Goal: Information Seeking & Learning: Learn about a topic

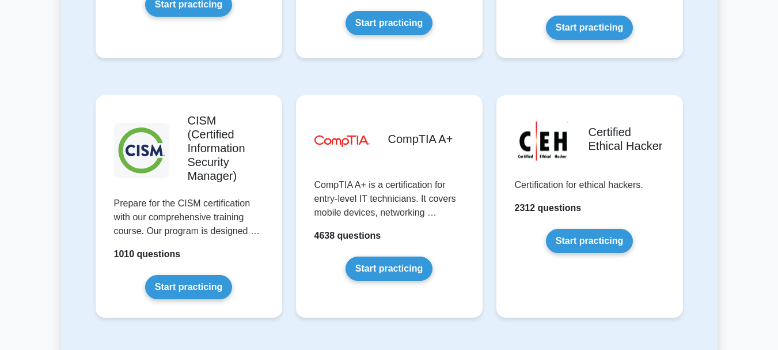
scroll to position [1695, 0]
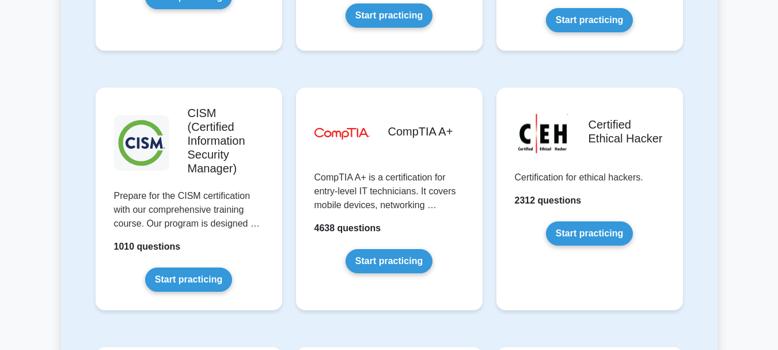
drag, startPoint x: 781, startPoint y: 22, endPoint x: 786, endPoint y: 162, distance: 139.5
click at [778, 162] on html "Go Premium Nitin" at bounding box center [389, 330] width 778 height 4050
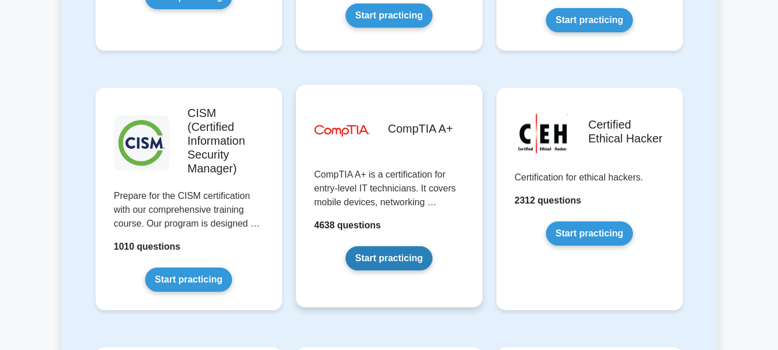
click at [351, 246] on link "Start practicing" at bounding box center [389, 258] width 87 height 24
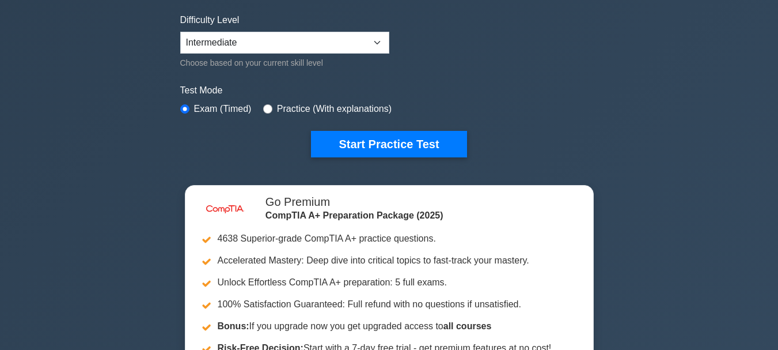
scroll to position [367, 0]
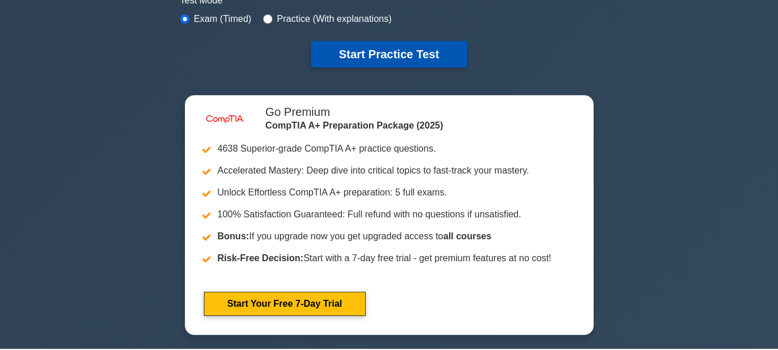
click at [445, 51] on button "Start Practice Test" at bounding box center [389, 54] width 156 height 27
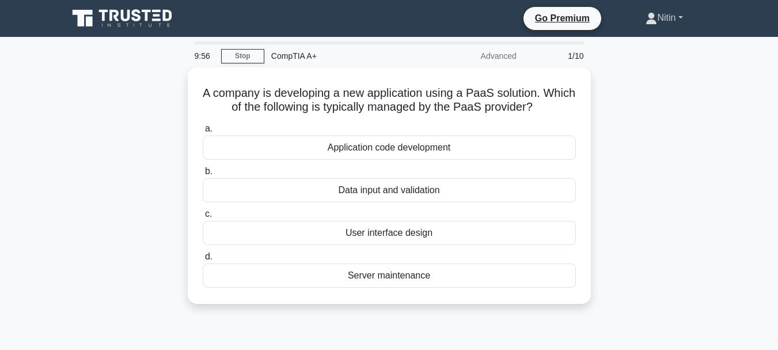
click at [680, 22] on link "Nitin" at bounding box center [664, 17] width 92 height 23
click at [645, 66] on link "Settings" at bounding box center [664, 63] width 91 height 18
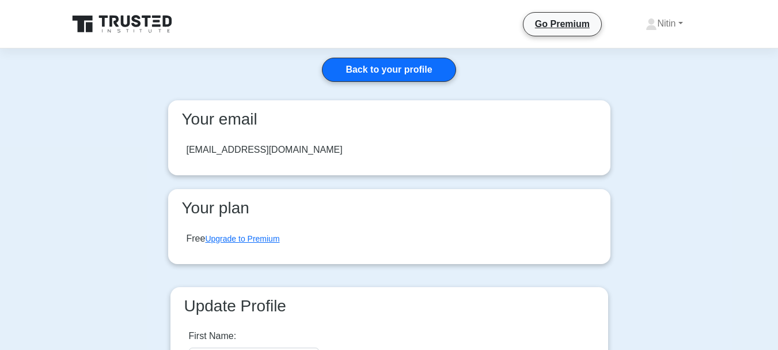
drag, startPoint x: 0, startPoint y: 0, endPoint x: 786, endPoint y: 85, distance: 791.0
click at [778, 85] on html at bounding box center [389, 324] width 778 height 649
click at [673, 27] on link "Nitin" at bounding box center [664, 23] width 92 height 23
click at [645, 69] on link "Settings" at bounding box center [664, 69] width 91 height 18
click at [655, 27] on link "Nitin" at bounding box center [664, 23] width 92 height 23
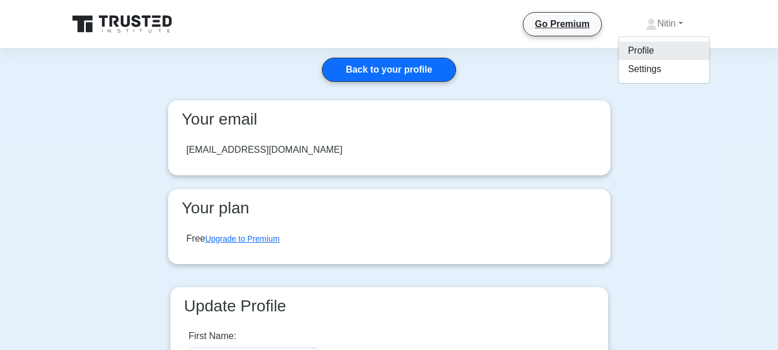
click at [640, 46] on link "Profile" at bounding box center [664, 50] width 91 height 18
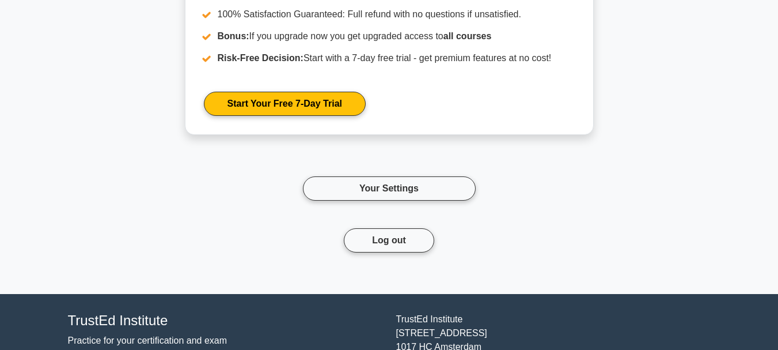
scroll to position [985, 0]
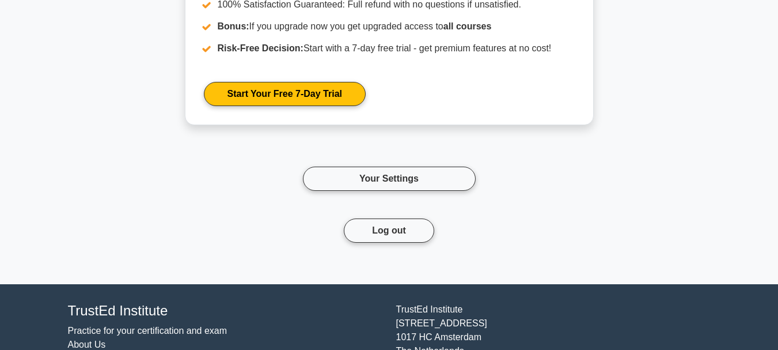
click at [368, 233] on button "Log out" at bounding box center [389, 230] width 90 height 24
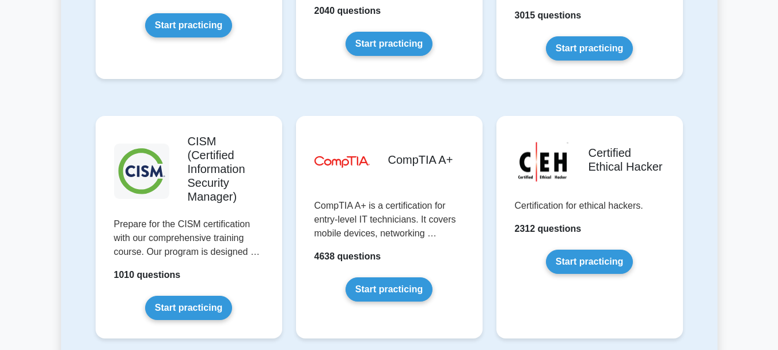
scroll to position [1706, 0]
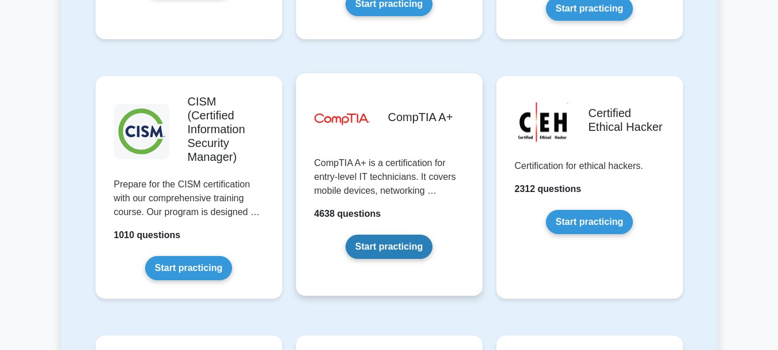
click at [403, 234] on link "Start practicing" at bounding box center [389, 246] width 87 height 24
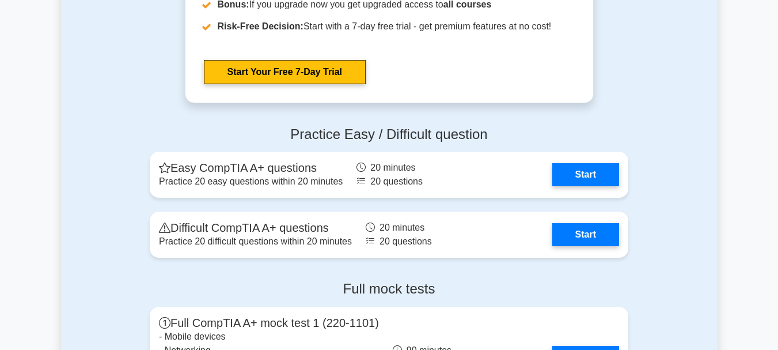
scroll to position [2251, 0]
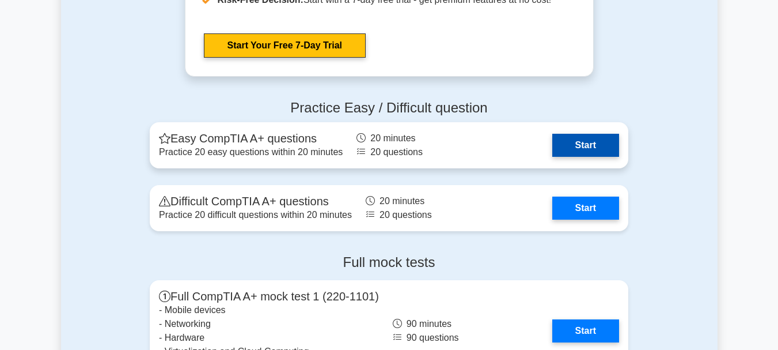
click at [603, 142] on link "Start" at bounding box center [585, 145] width 67 height 23
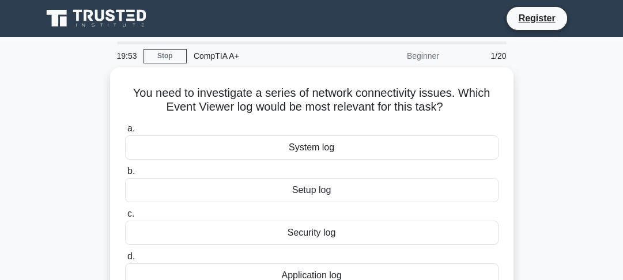
drag, startPoint x: 0, startPoint y: 0, endPoint x: 478, endPoint y: 66, distance: 482.1
click at [478, 66] on div "1/20" at bounding box center [479, 55] width 67 height 23
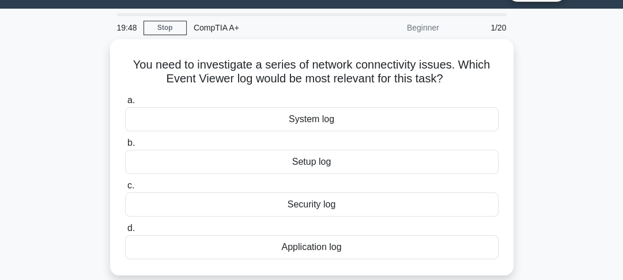
scroll to position [32, 0]
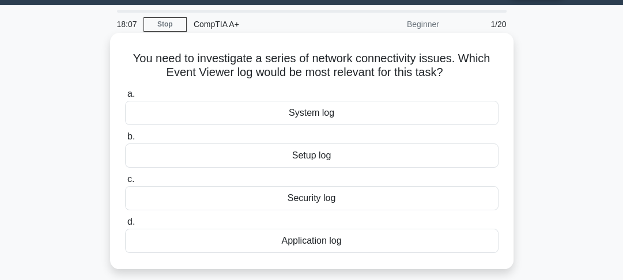
click at [351, 115] on div "System log" at bounding box center [311, 113] width 373 height 24
click at [125, 98] on input "a. System log" at bounding box center [125, 93] width 0 height 7
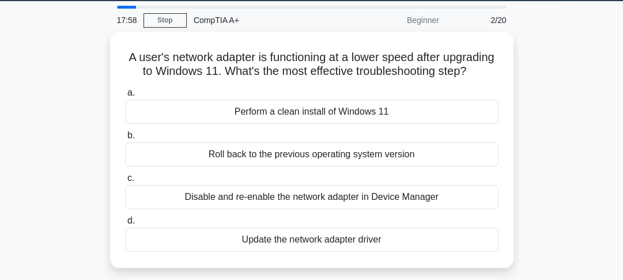
scroll to position [48, 0]
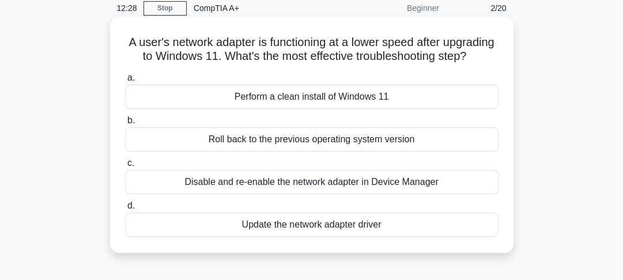
click at [392, 194] on div "Disable and re-enable the network adapter in Device Manager" at bounding box center [311, 182] width 373 height 24
click at [125, 167] on input "c. Disable and re-enable the network adapter in Device Manager" at bounding box center [125, 163] width 0 height 7
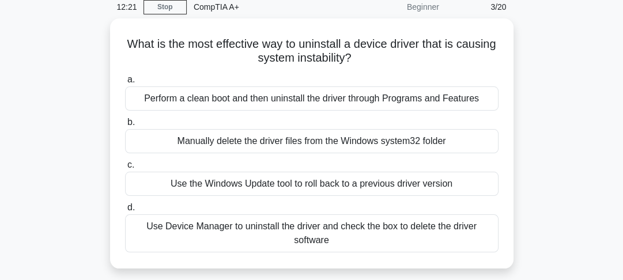
scroll to position [50, 0]
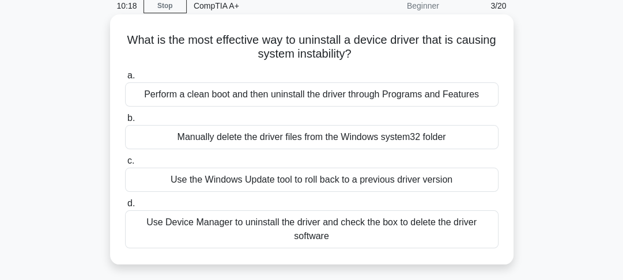
click at [447, 230] on div "Use Device Manager to uninstall the driver and check the box to delete the driv…" at bounding box center [311, 229] width 373 height 38
click at [125, 207] on input "d. Use Device Manager to uninstall the driver and check the box to delete the d…" at bounding box center [125, 203] width 0 height 7
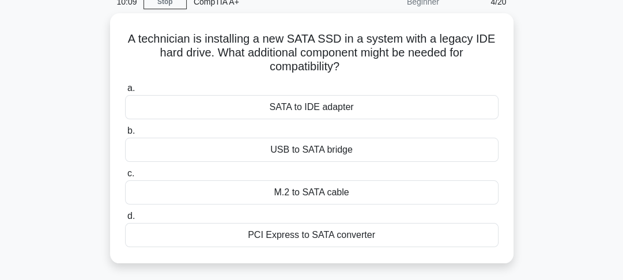
scroll to position [56, 0]
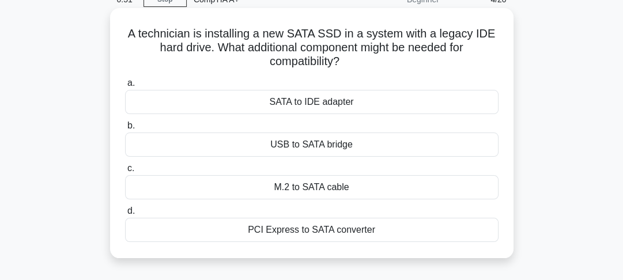
click at [317, 231] on div "PCI Express to SATA converter" at bounding box center [311, 230] width 373 height 24
click at [125, 215] on input "d. PCI Express to SATA converter" at bounding box center [125, 210] width 0 height 7
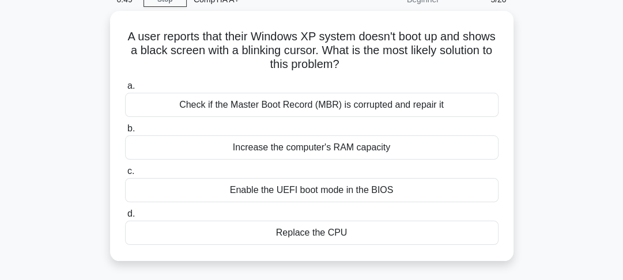
scroll to position [0, 0]
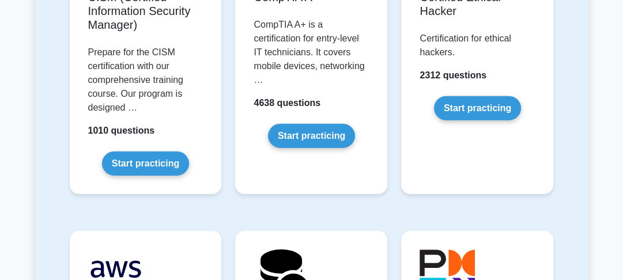
scroll to position [2161, 0]
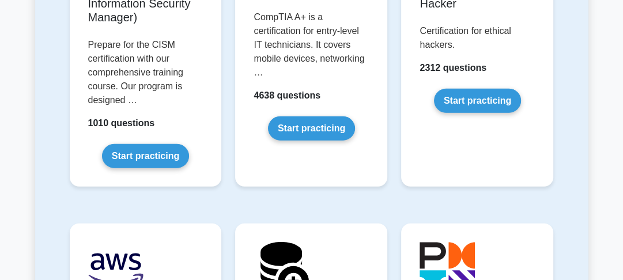
click at [622, 145] on html "Register Prepare Your Exams with Confidence" at bounding box center [311, 114] width 623 height 4550
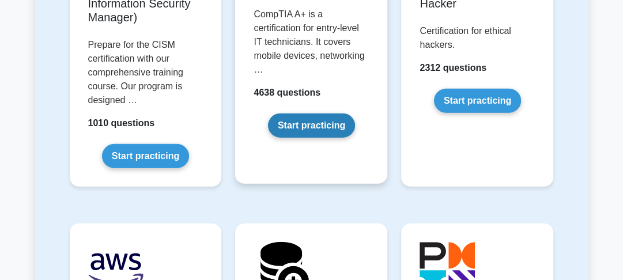
click at [325, 113] on link "Start practicing" at bounding box center [311, 125] width 87 height 24
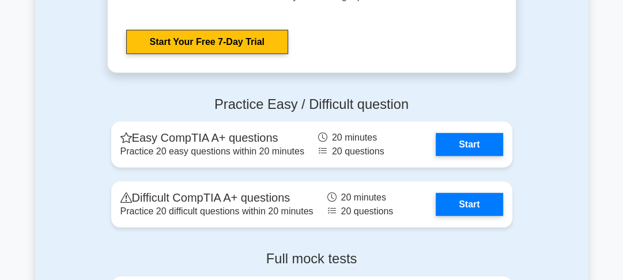
scroll to position [2355, 0]
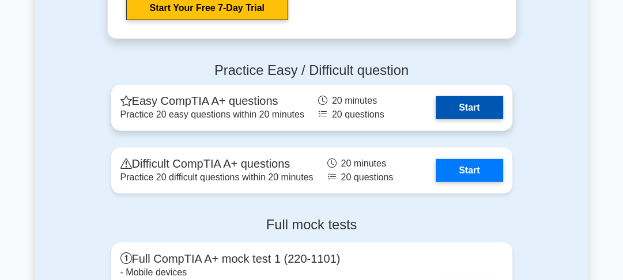
click at [485, 119] on link "Start" at bounding box center [469, 107] width 67 height 23
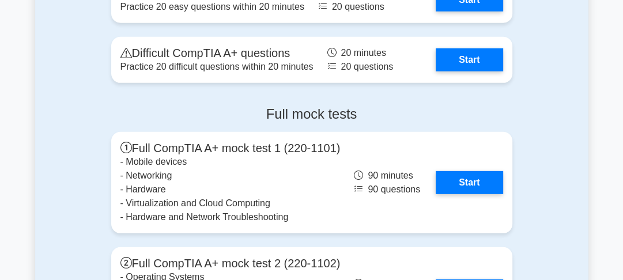
scroll to position [2486, 0]
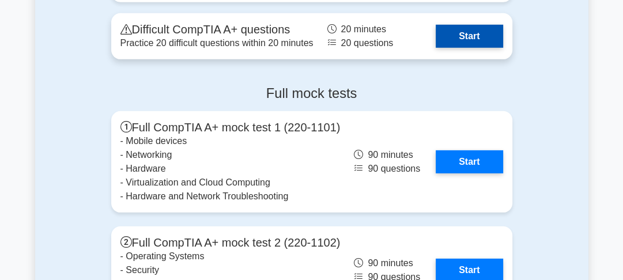
click at [474, 48] on link "Start" at bounding box center [469, 36] width 67 height 23
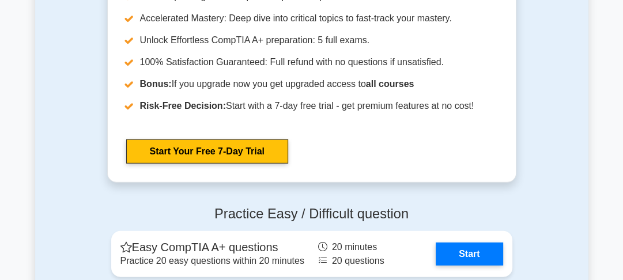
scroll to position [2176, 0]
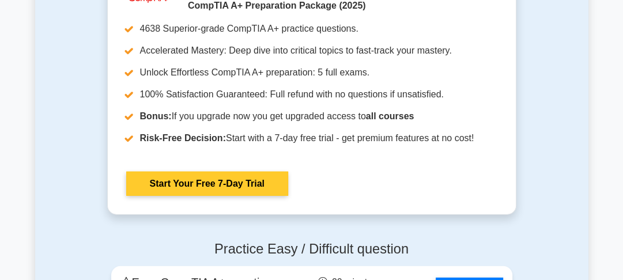
click at [236, 196] on link "Start Your Free 7-Day Trial" at bounding box center [207, 184] width 162 height 24
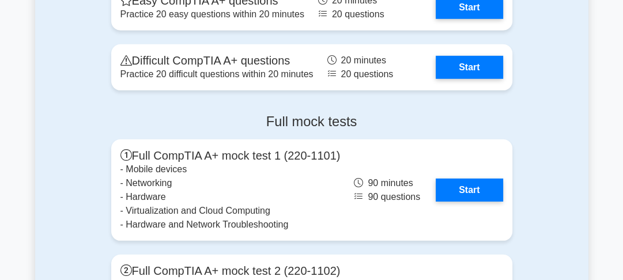
scroll to position [2444, 0]
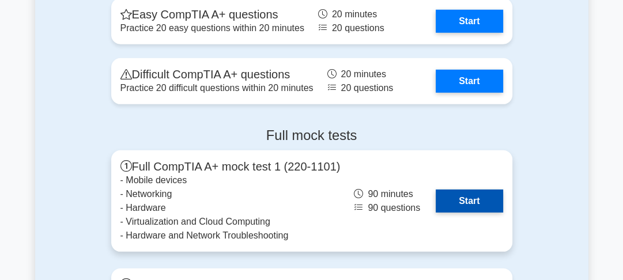
click at [463, 213] on link "Start" at bounding box center [469, 201] width 67 height 23
click at [475, 213] on link "Start" at bounding box center [469, 201] width 67 height 23
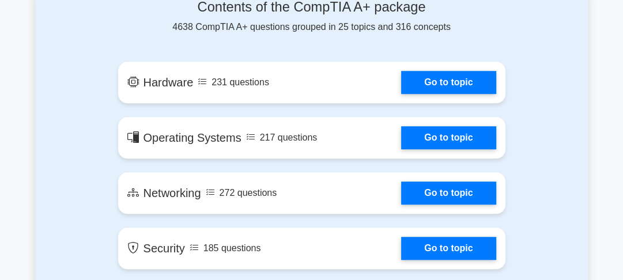
scroll to position [687, 0]
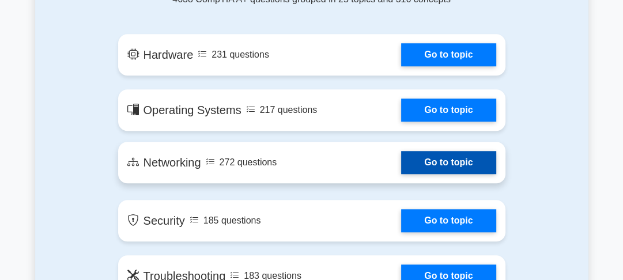
click at [479, 158] on link "Go to topic" at bounding box center [448, 162] width 94 height 23
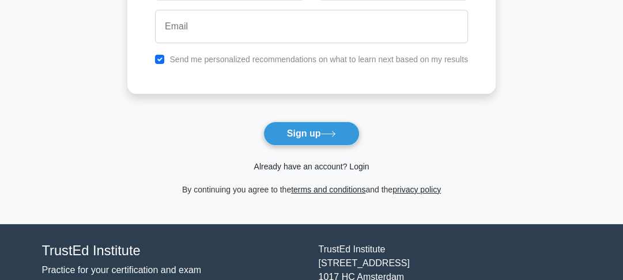
click at [353, 166] on link "Already have an account? Login" at bounding box center [310, 166] width 115 height 9
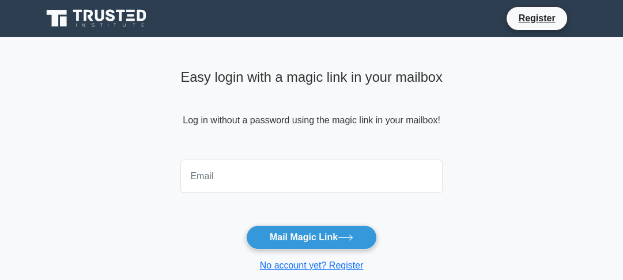
type input "nitinsharma143@gmail.com"
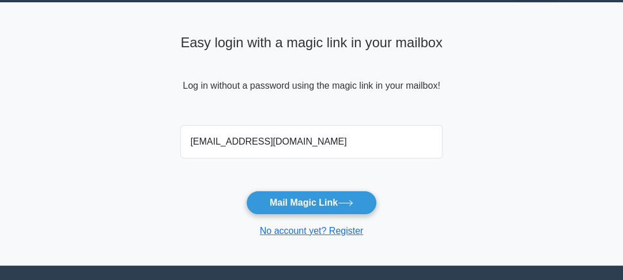
scroll to position [36, 0]
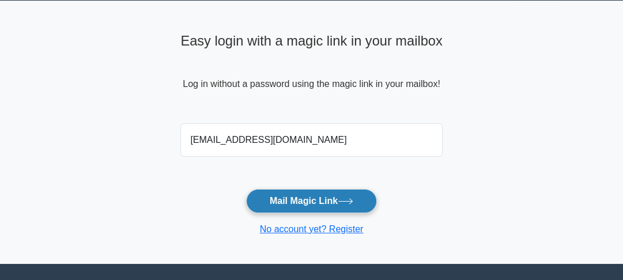
click at [309, 207] on button "Mail Magic Link" at bounding box center [311, 201] width 131 height 24
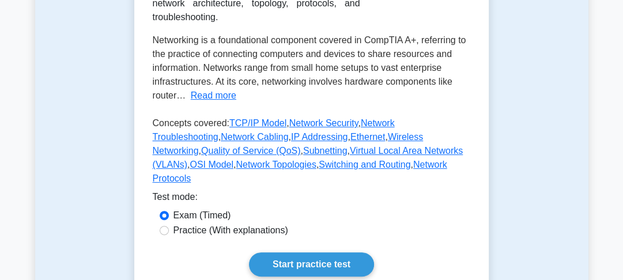
scroll to position [292, 0]
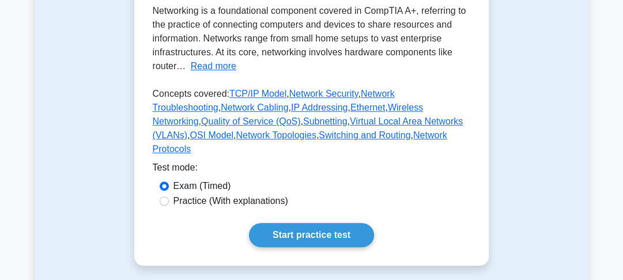
click at [235, 194] on label "Practice (With explanations)" at bounding box center [230, 201] width 115 height 14
click at [169, 196] on input "Practice (With explanations)" at bounding box center [164, 200] width 9 height 9
radio input "true"
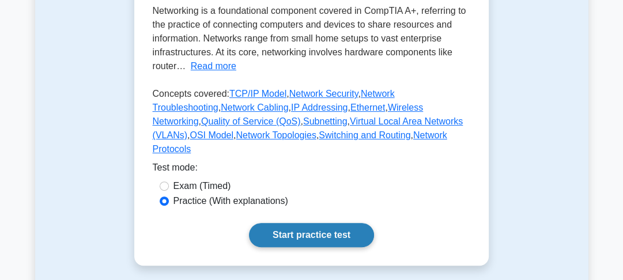
click at [294, 223] on link "Start practice test" at bounding box center [311, 235] width 125 height 24
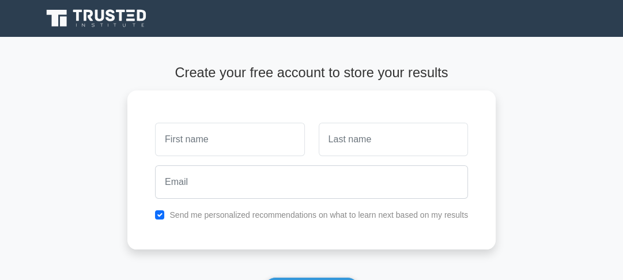
scroll to position [88, 0]
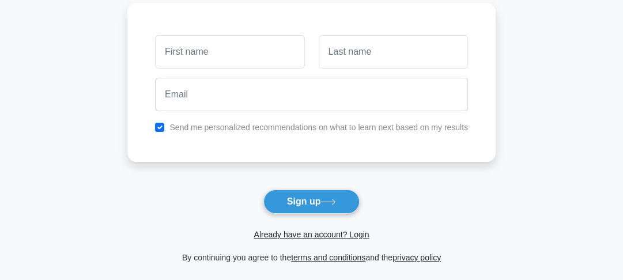
click at [622, 175] on html "Register and the" at bounding box center [311, 165] width 623 height 506
click at [327, 236] on link "Already have an account? Login" at bounding box center [310, 234] width 115 height 9
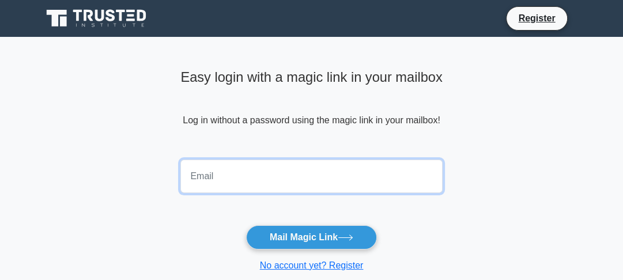
click at [297, 188] on input "email" at bounding box center [311, 176] width 262 height 33
type input "[EMAIL_ADDRESS][DOMAIN_NAME]"
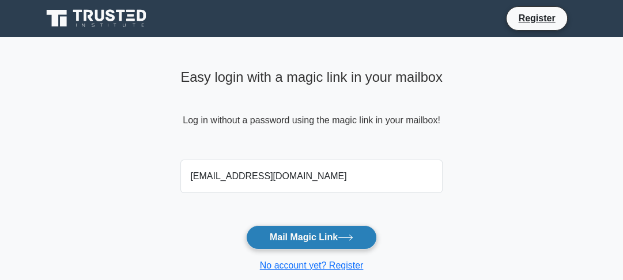
click at [302, 238] on button "Mail Magic Link" at bounding box center [311, 237] width 131 height 24
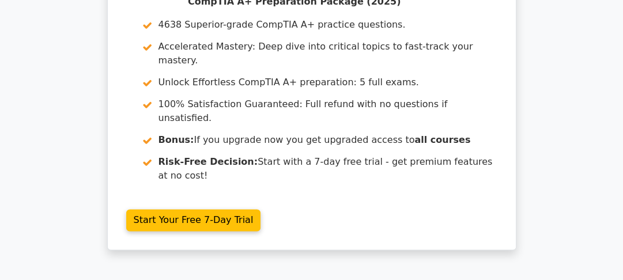
scroll to position [975, 0]
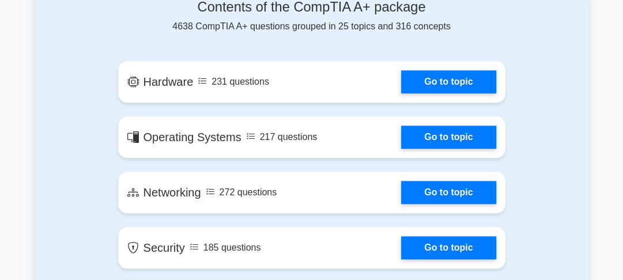
scroll to position [761, 0]
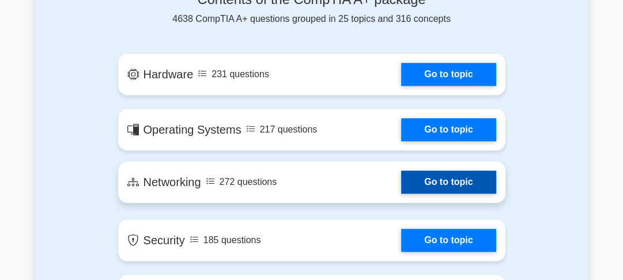
click at [452, 181] on link "Go to topic" at bounding box center [448, 182] width 94 height 23
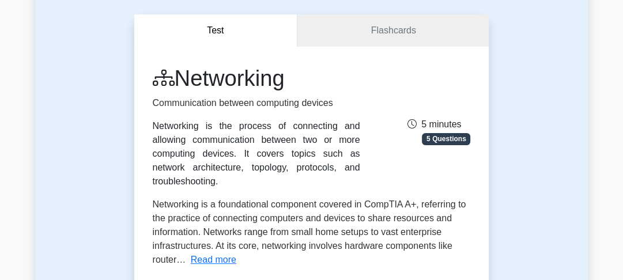
scroll to position [320, 0]
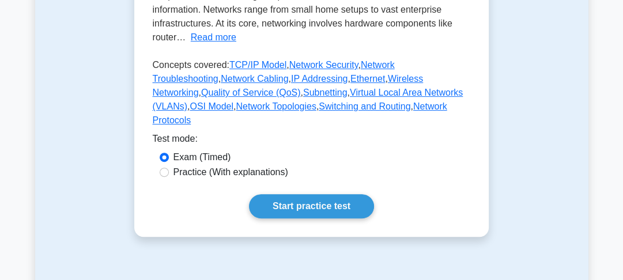
click at [229, 165] on label "Practice (With explanations)" at bounding box center [230, 172] width 115 height 14
click at [169, 168] on input "Practice (With explanations)" at bounding box center [164, 172] width 9 height 9
radio input "true"
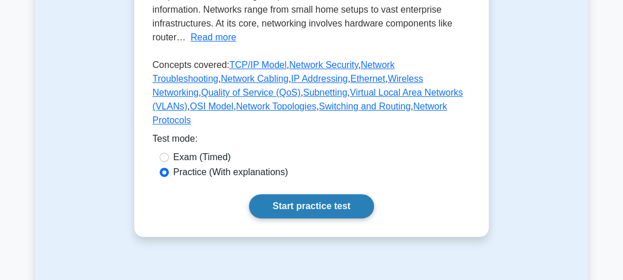
click at [320, 194] on link "Start practice test" at bounding box center [311, 206] width 125 height 24
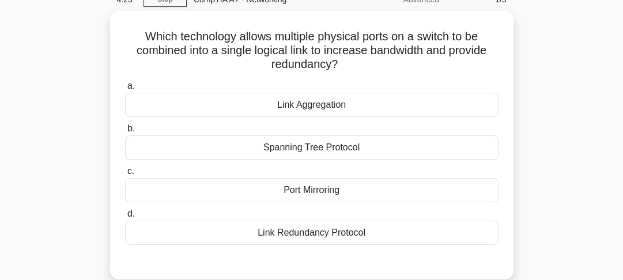
scroll to position [60, 0]
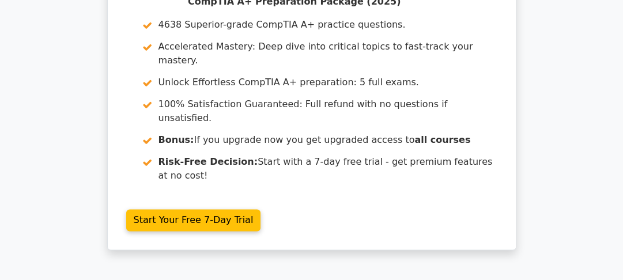
scroll to position [975, 0]
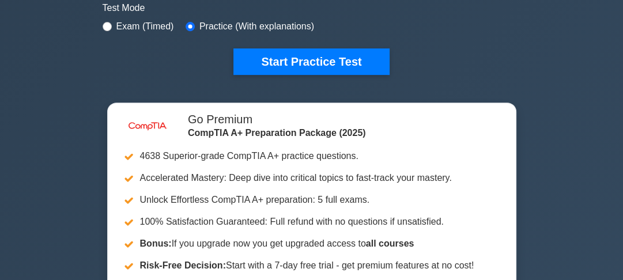
scroll to position [345, 0]
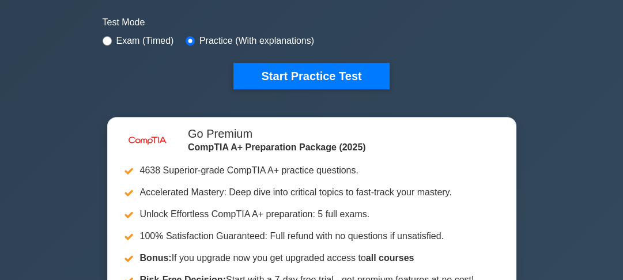
drag, startPoint x: 0, startPoint y: 0, endPoint x: 628, endPoint y: 37, distance: 629.0
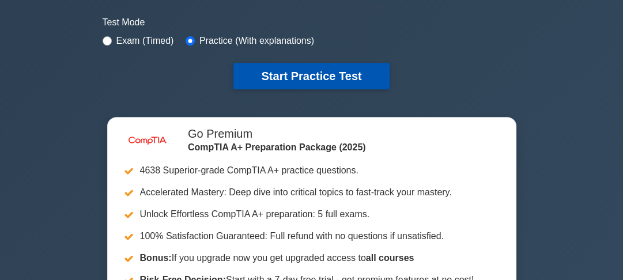
click at [355, 68] on button "Start Practice Test" at bounding box center [311, 76] width 156 height 27
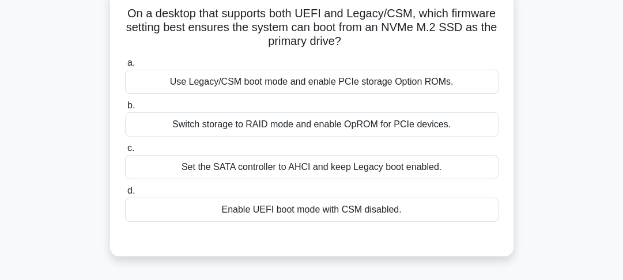
scroll to position [78, 0]
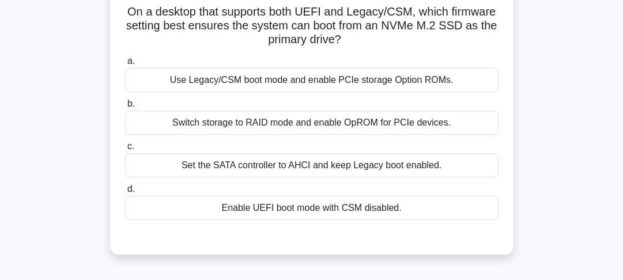
click at [369, 164] on div "Set the SATA controller to AHCI and keep Legacy boot enabled." at bounding box center [311, 165] width 373 height 24
click at [125, 150] on input "c. Set the SATA controller to AHCI and keep Legacy boot enabled." at bounding box center [125, 146] width 0 height 7
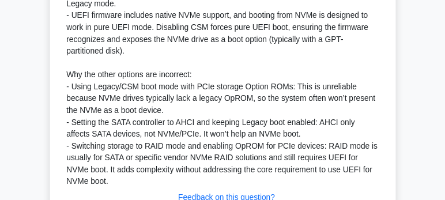
scroll to position [412, 0]
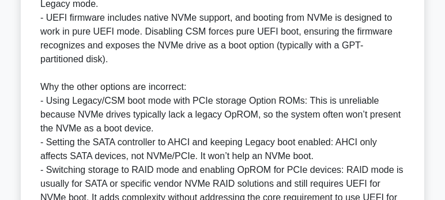
click at [310, 69] on div "Correct: Enable UEFI boot mode with CSM disabled. Step-by-step reasoning: - [PE…" at bounding box center [222, 73] width 364 height 290
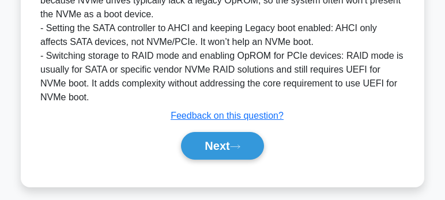
scroll to position [529, 0]
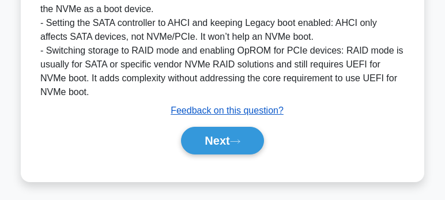
click at [229, 113] on u "Feedback on this question?" at bounding box center [227, 110] width 113 height 10
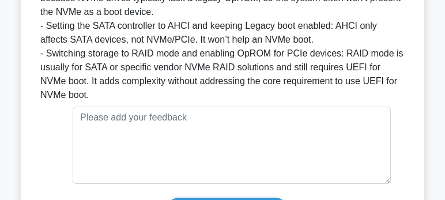
scroll to position [631, 0]
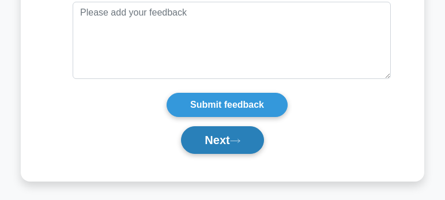
click at [253, 143] on button "Next" at bounding box center [222, 140] width 82 height 28
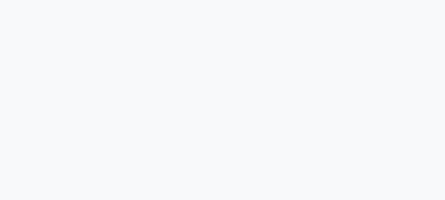
scroll to position [417, 0]
